Goal: Task Accomplishment & Management: Manage account settings

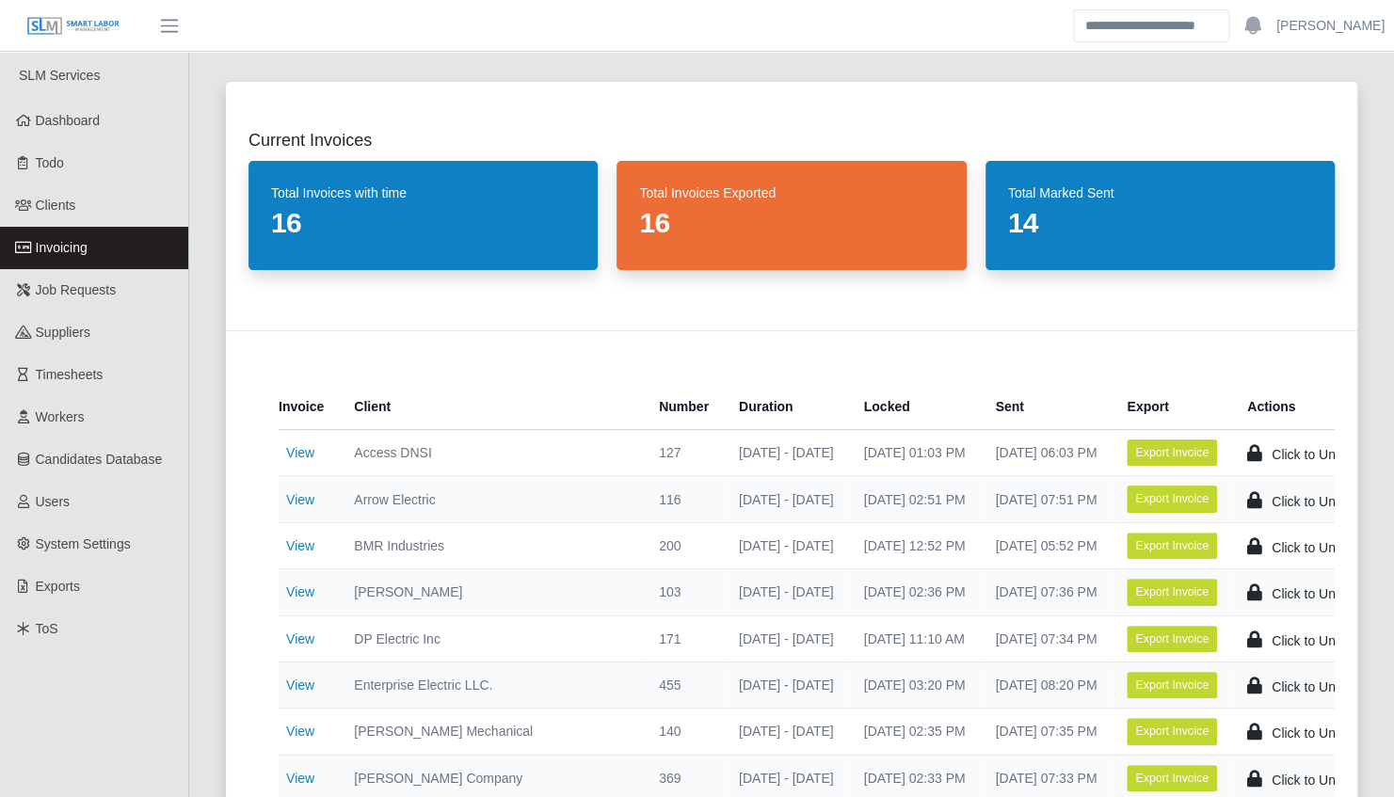
click at [204, 525] on div "Current Invoices Total Invoices with time 16 Total Invoices Exported 16 Total M…" at bounding box center [791, 638] width 1176 height 1158
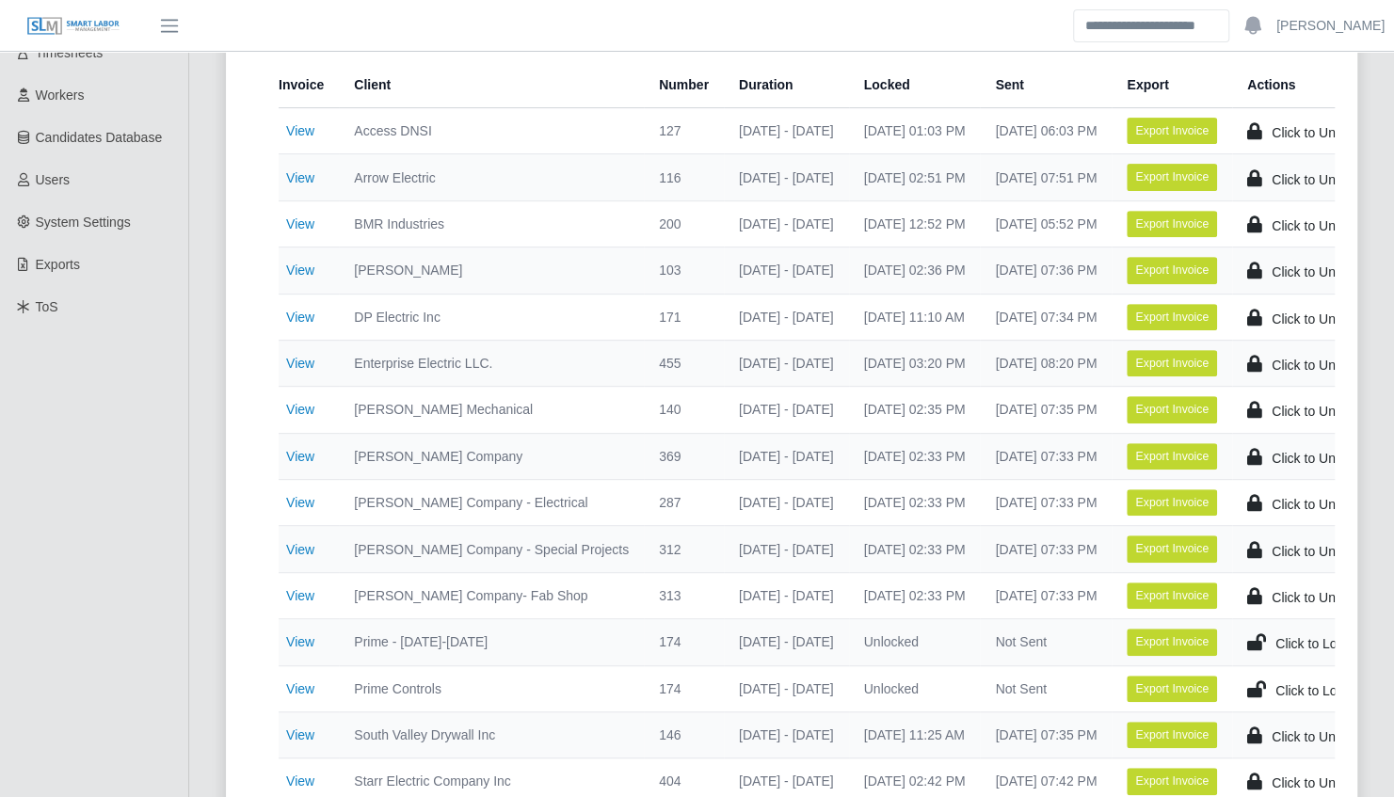
scroll to position [323, 0]
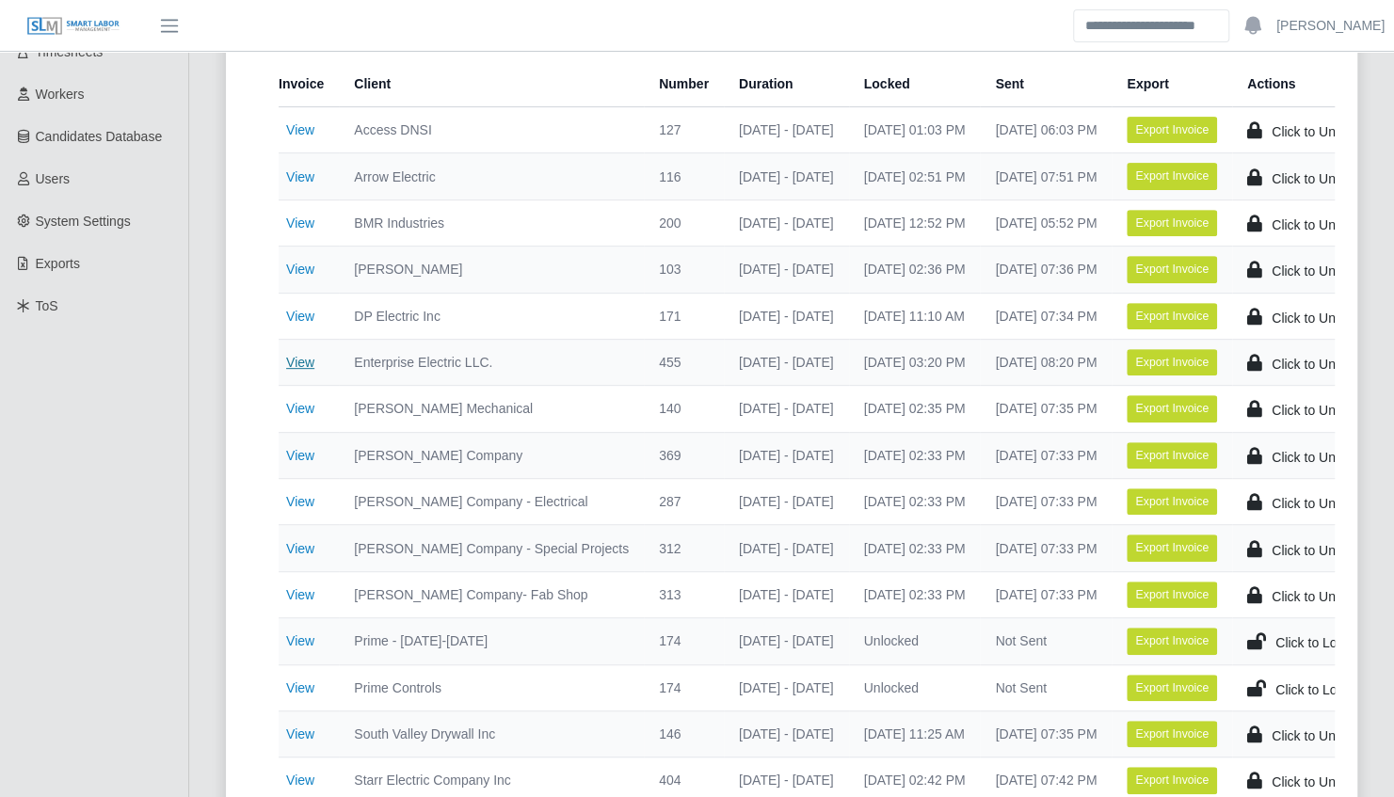
click at [301, 356] on link "View" at bounding box center [300, 362] width 28 height 15
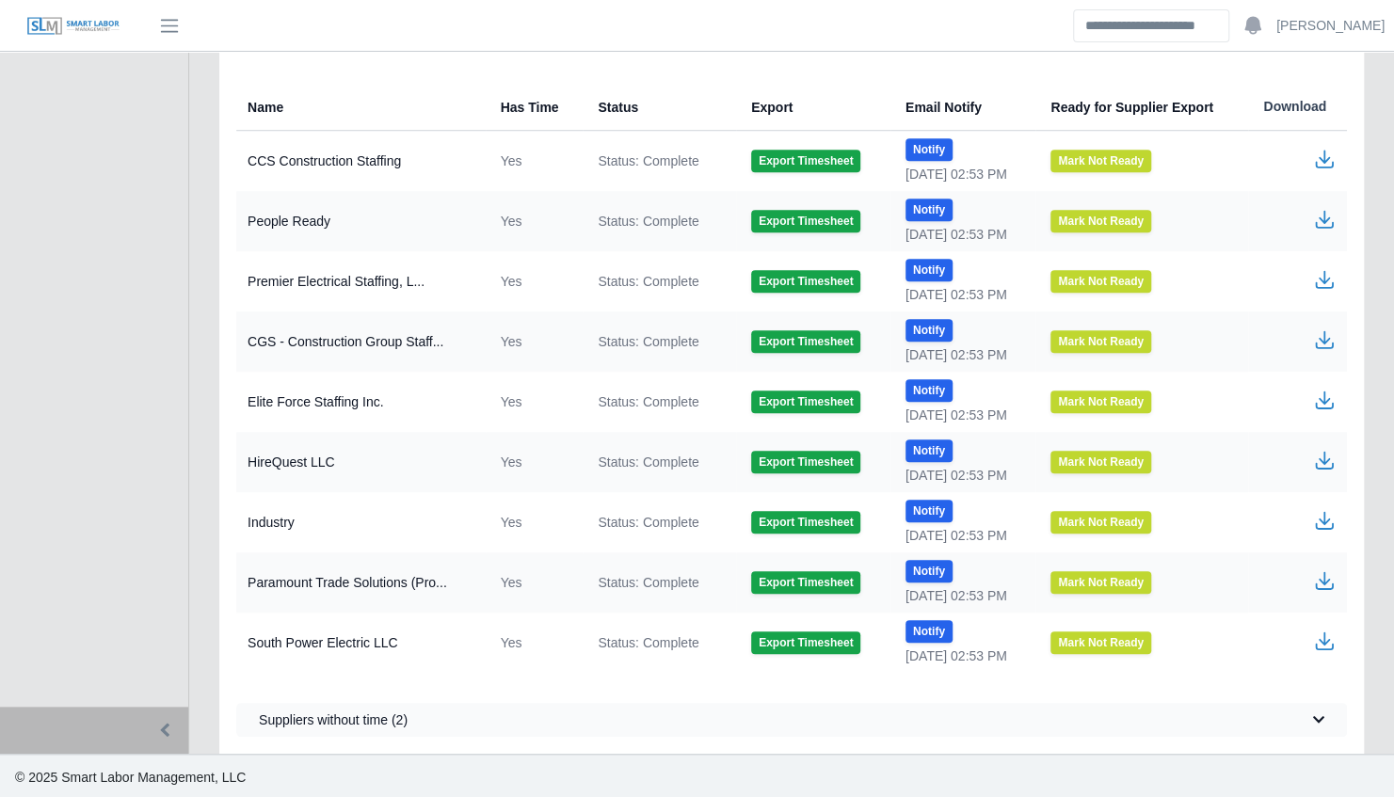
scroll to position [754, 0]
click at [1322, 218] on icon "button" at bounding box center [1323, 216] width 11 height 13
click at [1325, 519] on icon "button" at bounding box center [1323, 517] width 11 height 13
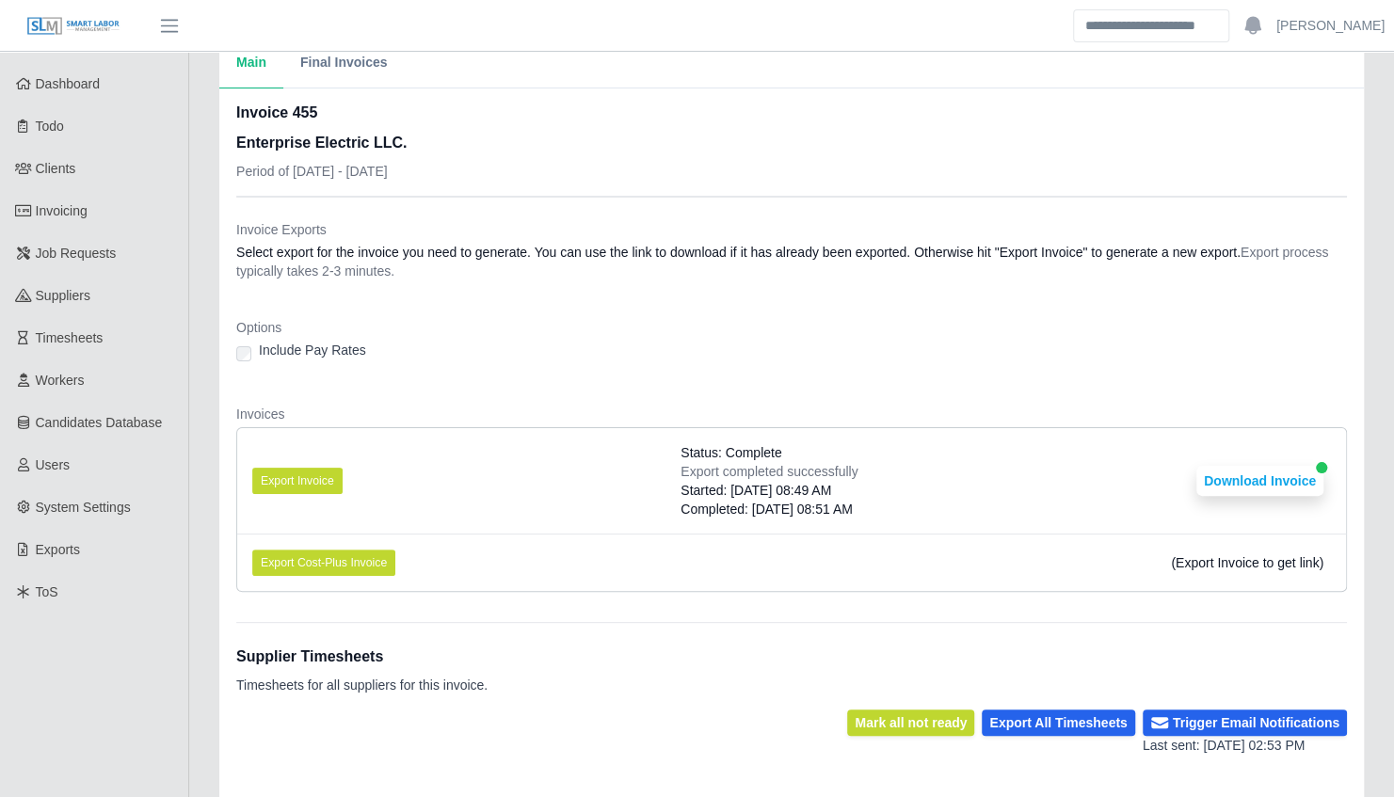
scroll to position [0, 0]
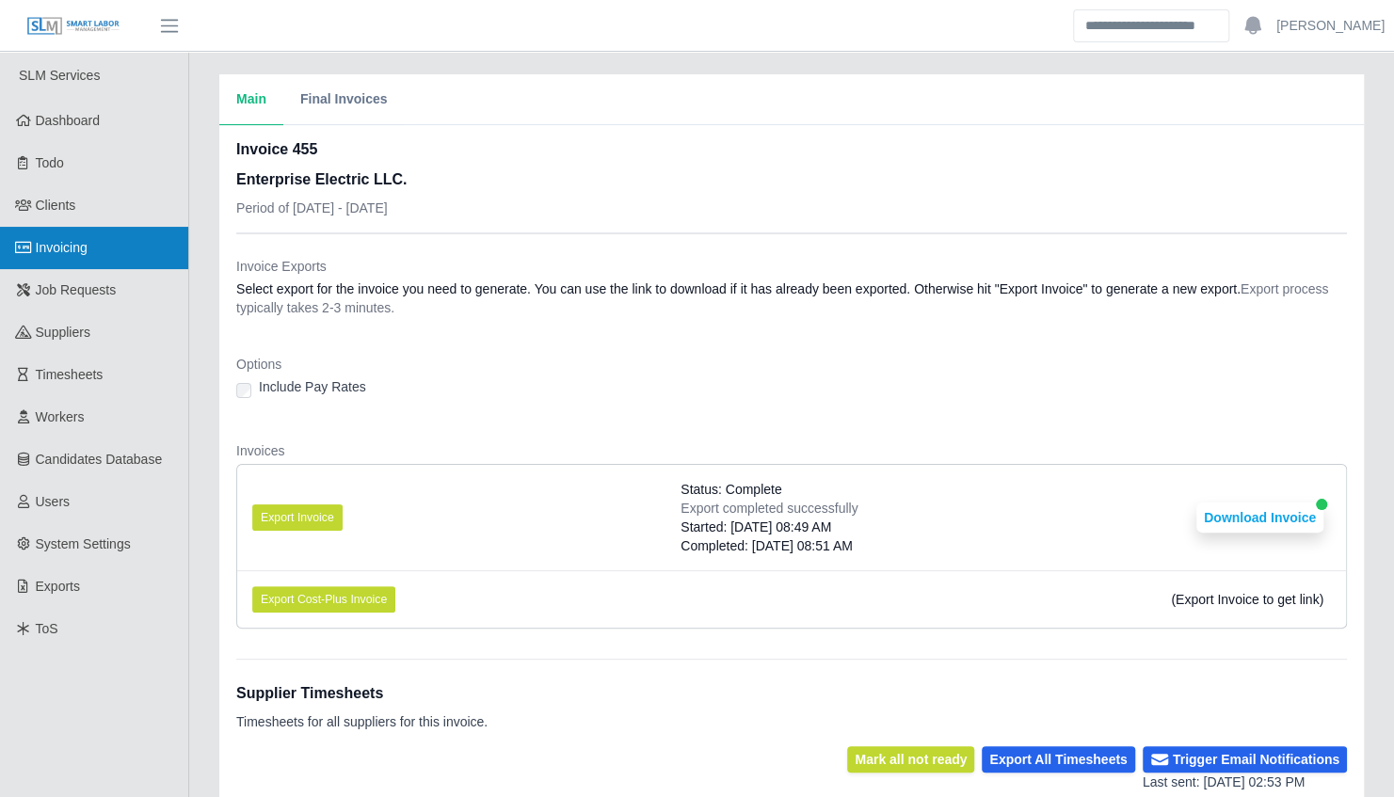
click at [119, 251] on link "Invoicing" at bounding box center [94, 248] width 188 height 42
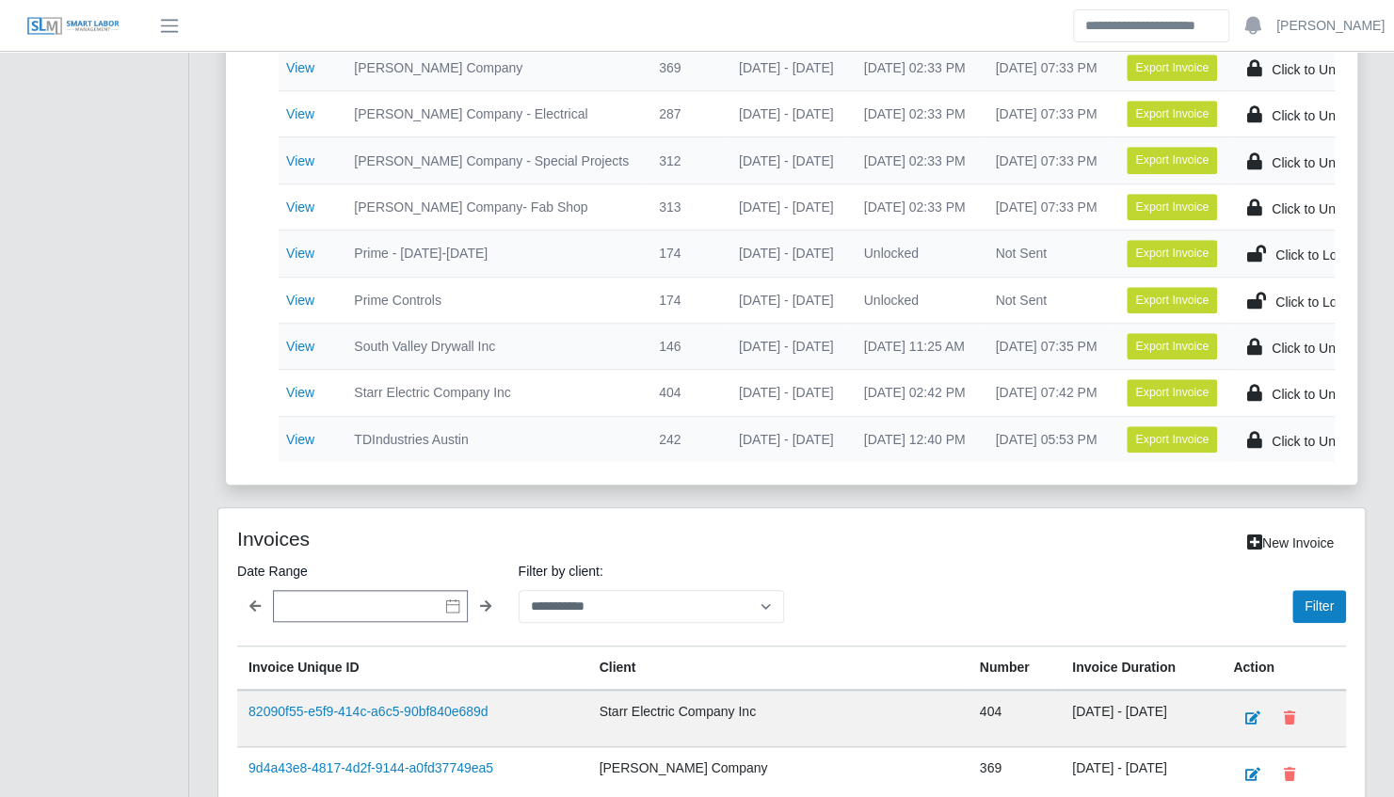
scroll to position [710, 0]
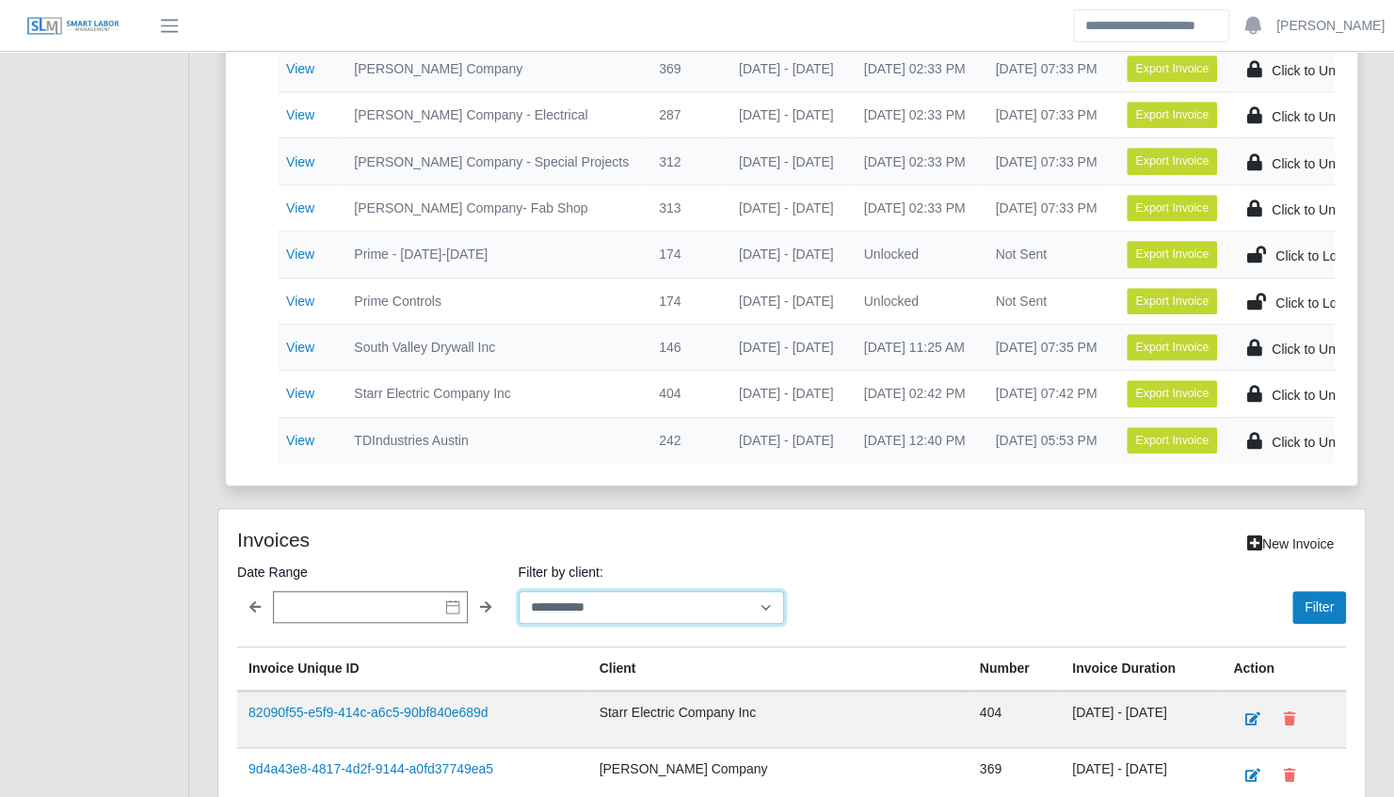
click at [591, 614] on select "**********" at bounding box center [652, 607] width 266 height 33
select select "**********"
click at [519, 593] on select "**********" at bounding box center [652, 607] width 266 height 33
click at [1321, 613] on button "Filter" at bounding box center [1319, 607] width 54 height 33
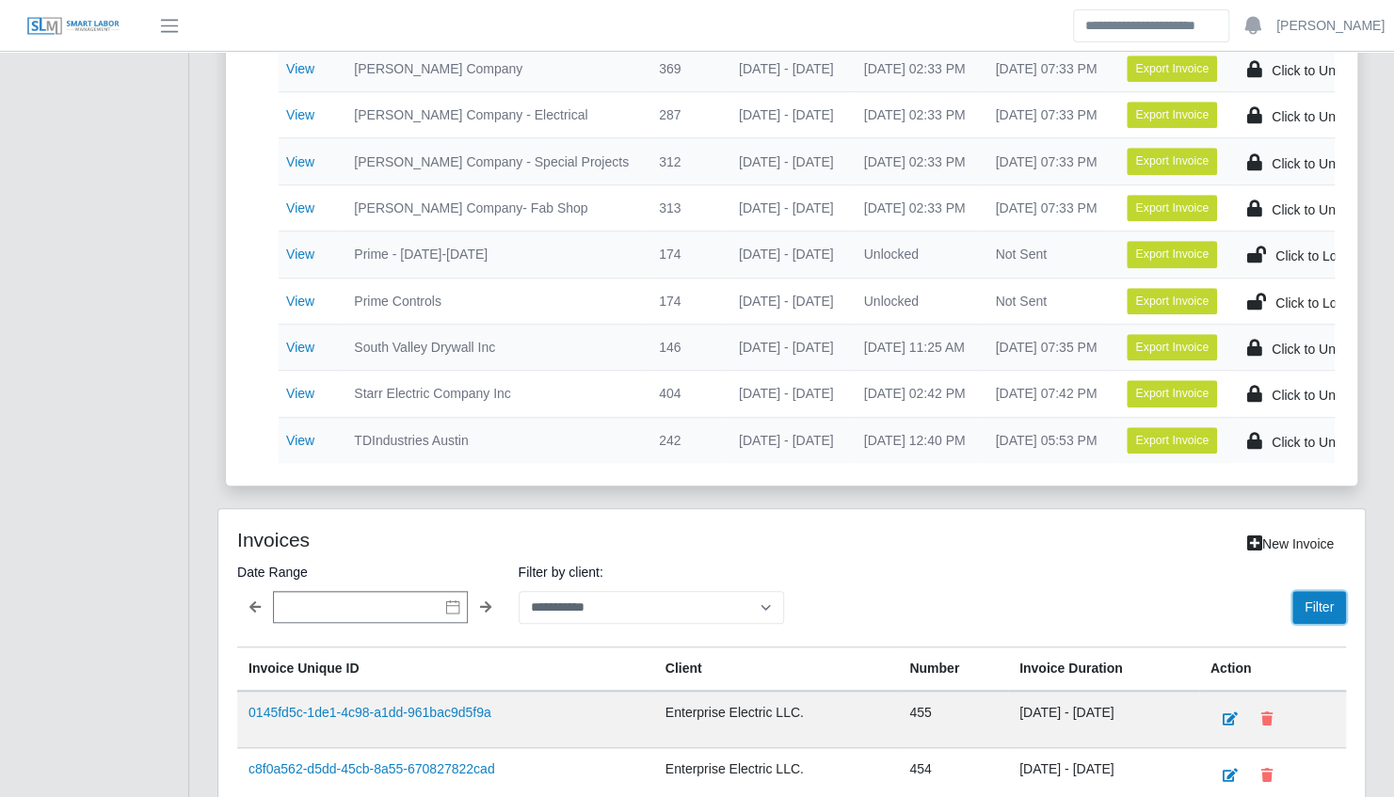
scroll to position [1006, 0]
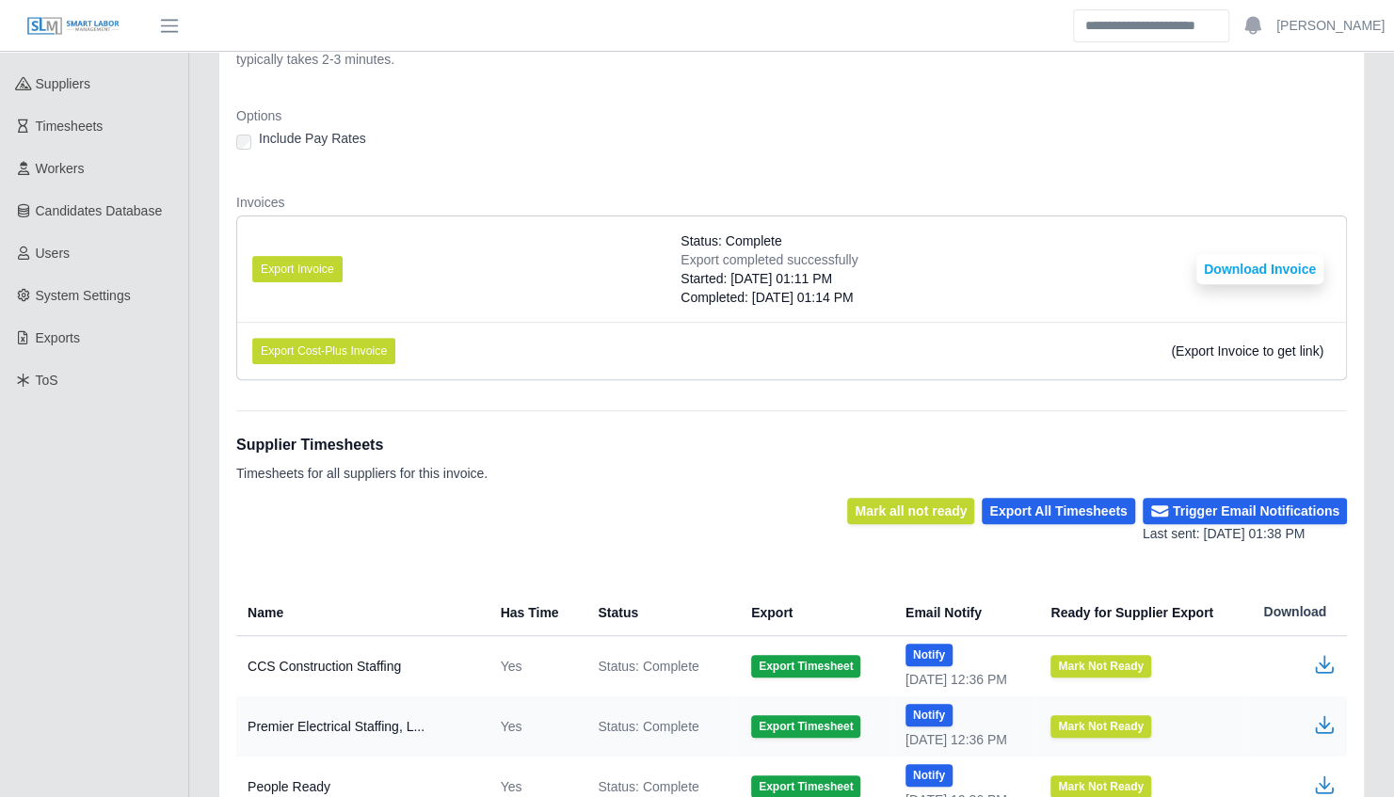
scroll to position [267, 0]
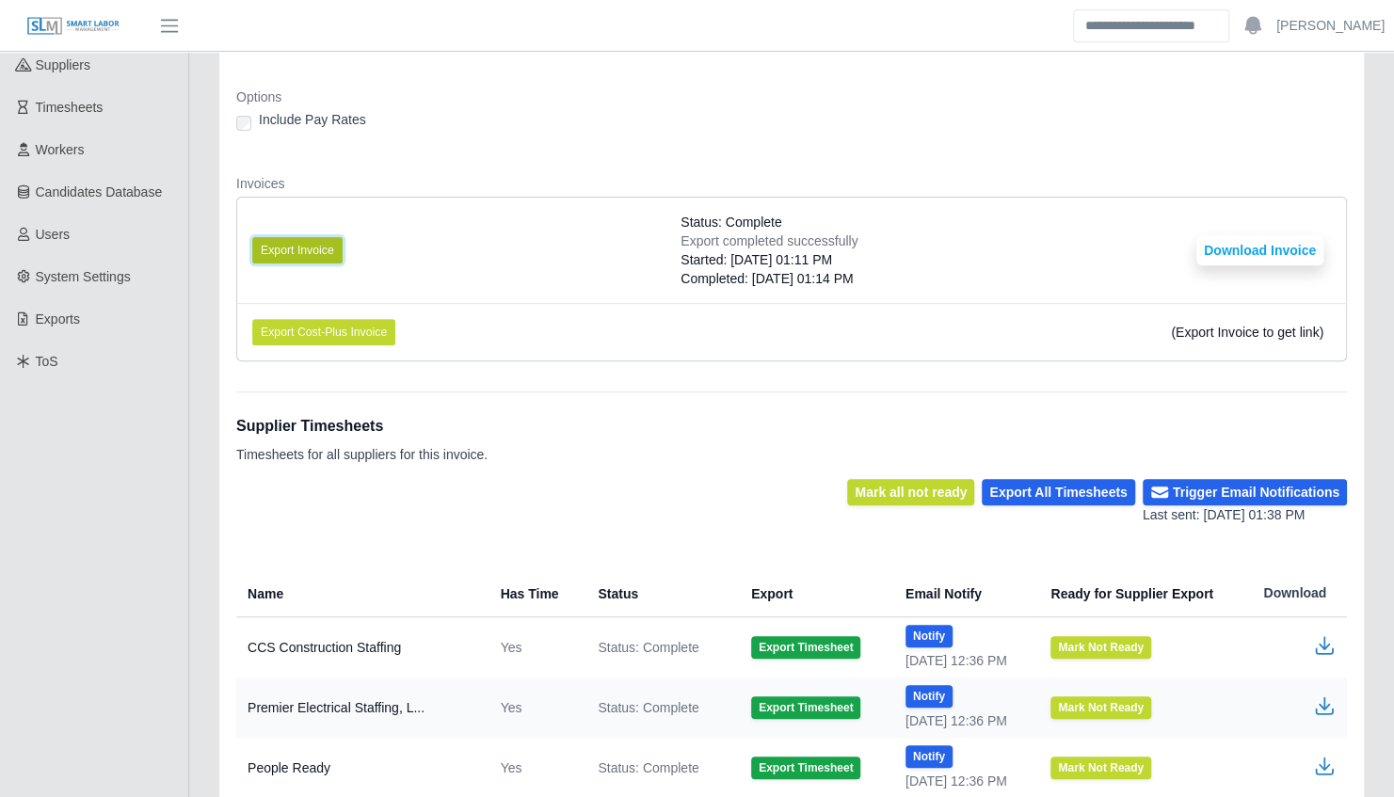
click at [298, 239] on button "Export Invoice" at bounding box center [297, 250] width 90 height 26
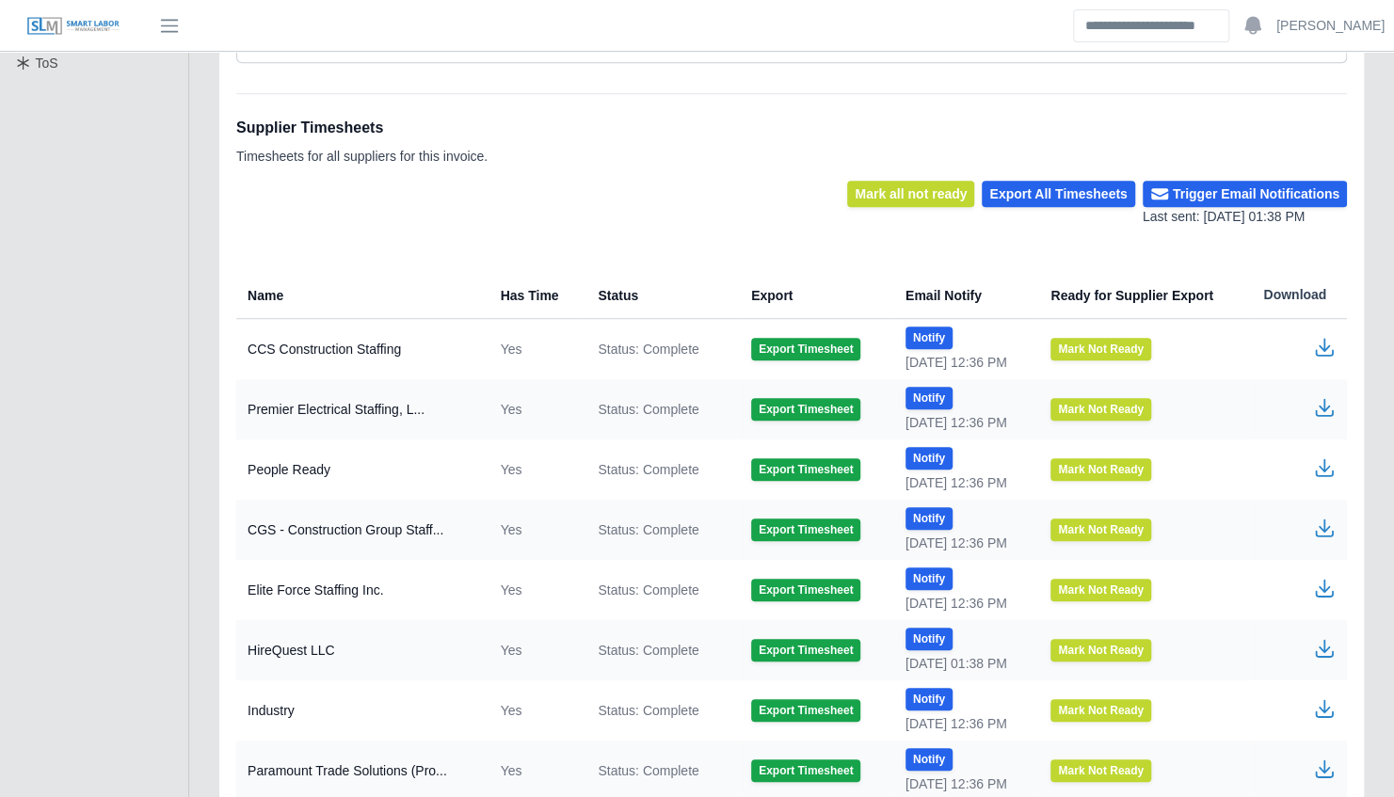
scroll to position [620, 0]
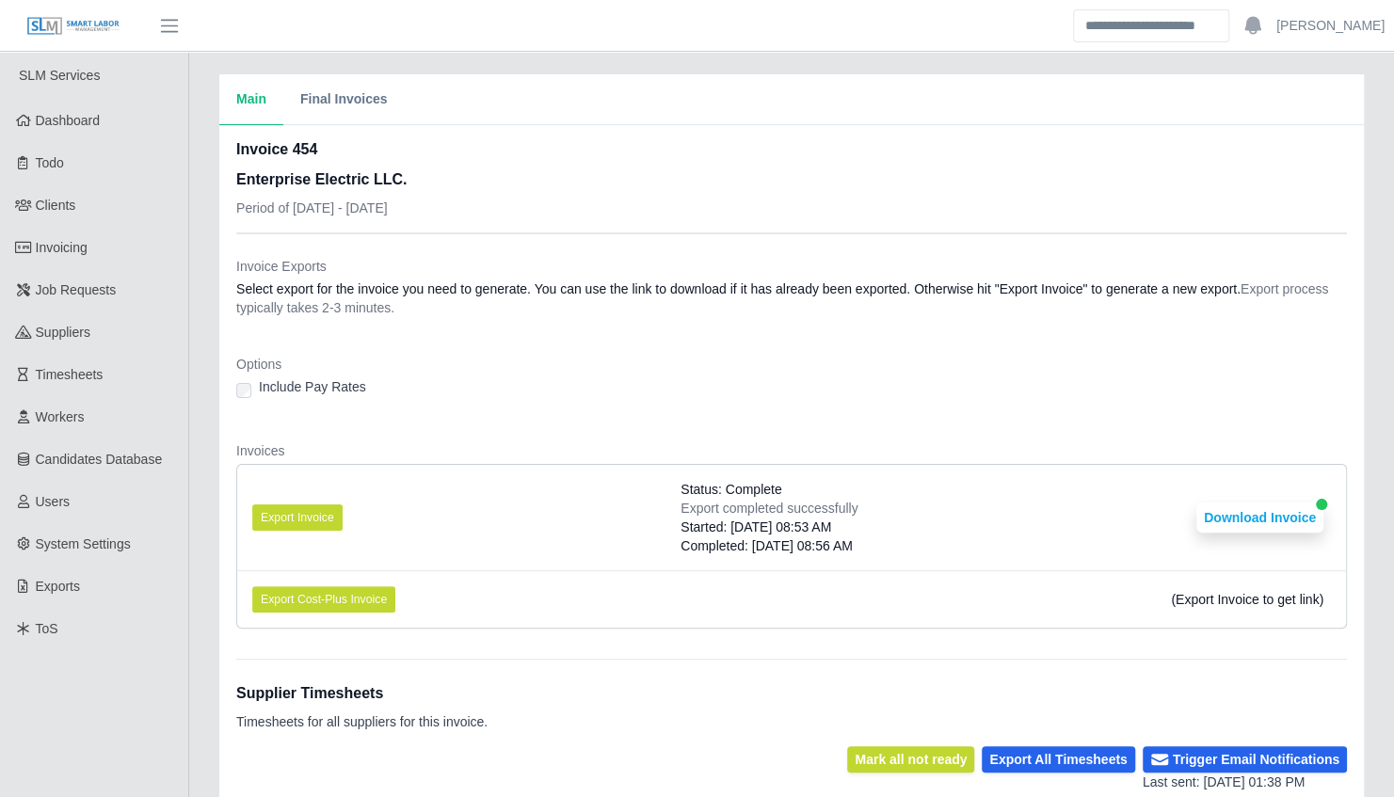
scroll to position [754, 0]
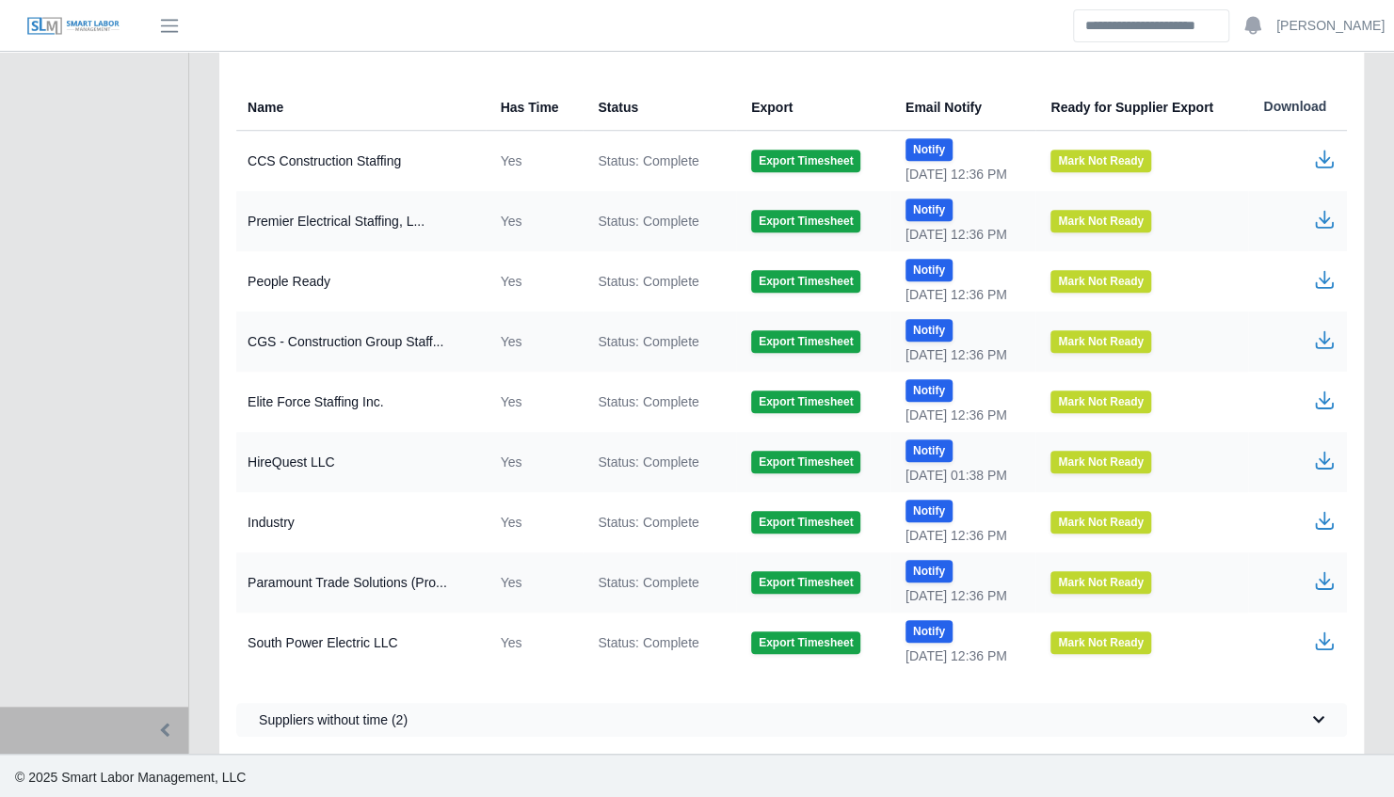
click at [1319, 463] on icon "button" at bounding box center [1324, 460] width 23 height 23
